Goal: Transaction & Acquisition: Subscribe to service/newsletter

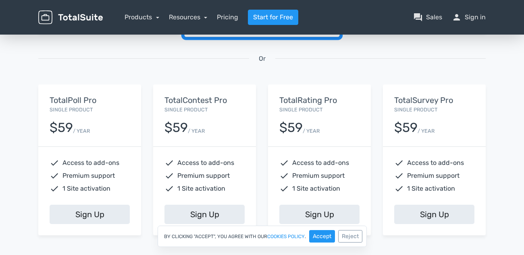
scroll to position [282, 0]
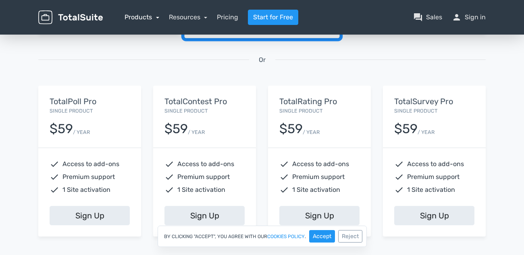
click at [136, 15] on link "Products" at bounding box center [141, 17] width 35 height 8
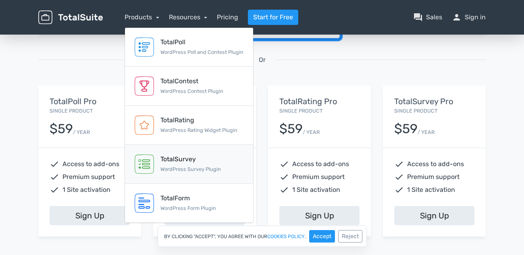
click at [177, 159] on div "TotalSurvey" at bounding box center [190, 160] width 60 height 10
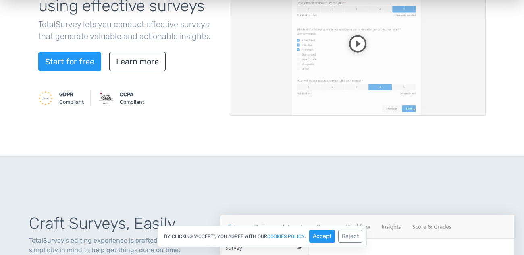
scroll to position [81, 0]
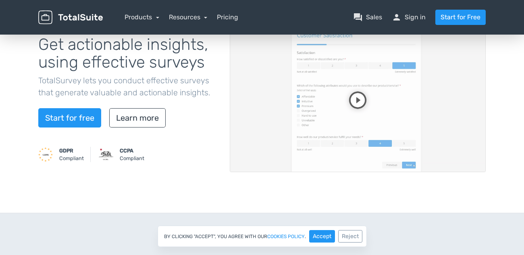
click at [354, 96] on video at bounding box center [358, 100] width 256 height 144
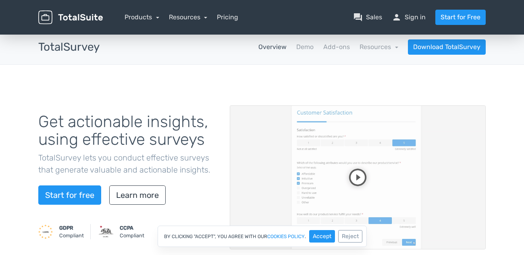
scroll to position [0, 0]
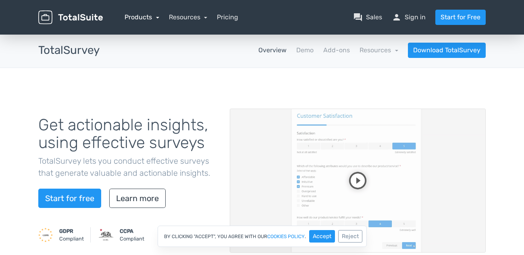
click at [146, 15] on link "Products" at bounding box center [141, 17] width 35 height 8
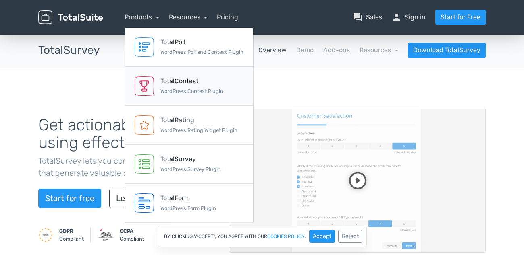
click at [191, 88] on div "TotalContest WordPress Contest Plugin" at bounding box center [191, 86] width 63 height 19
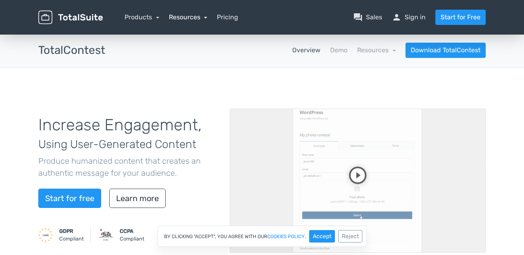
click at [187, 20] on link "Resources" at bounding box center [188, 17] width 39 height 8
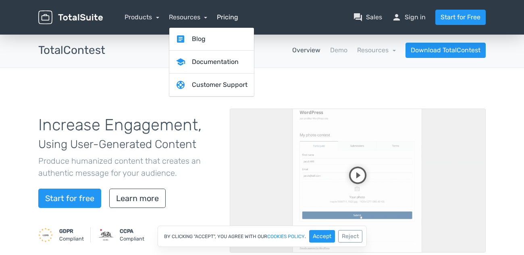
click at [227, 17] on link "Pricing" at bounding box center [227, 17] width 21 height 10
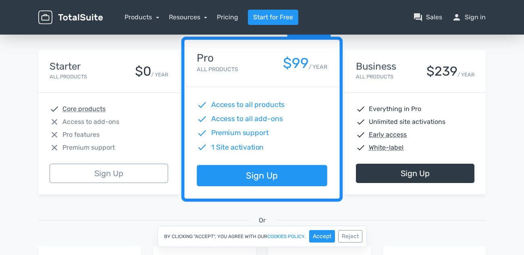
scroll to position [121, 0]
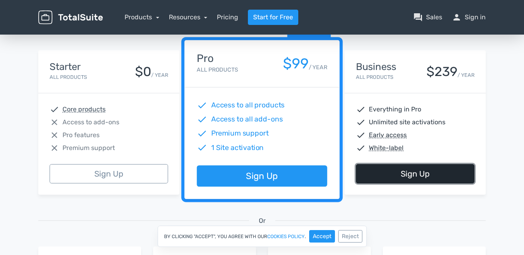
click at [406, 173] on link "Sign Up" at bounding box center [415, 173] width 118 height 19
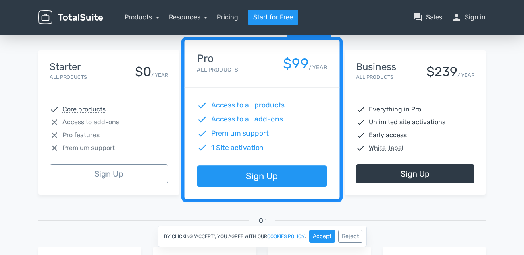
click at [508, 139] on div "13,945 Happy Customers, Join them Today! Excellent 5/5 based on 101 reviews Fea…" at bounding box center [262, 176] width 524 height 529
click at [187, 17] on link "Resources" at bounding box center [188, 17] width 39 height 8
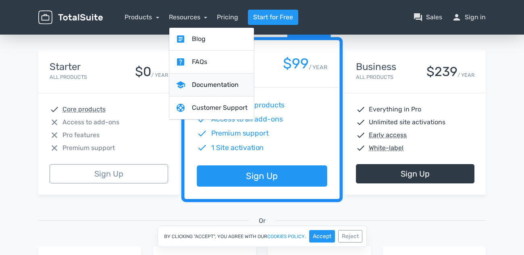
click at [204, 86] on link "school Documentation" at bounding box center [211, 85] width 85 height 23
